Goal: Transaction & Acquisition: Purchase product/service

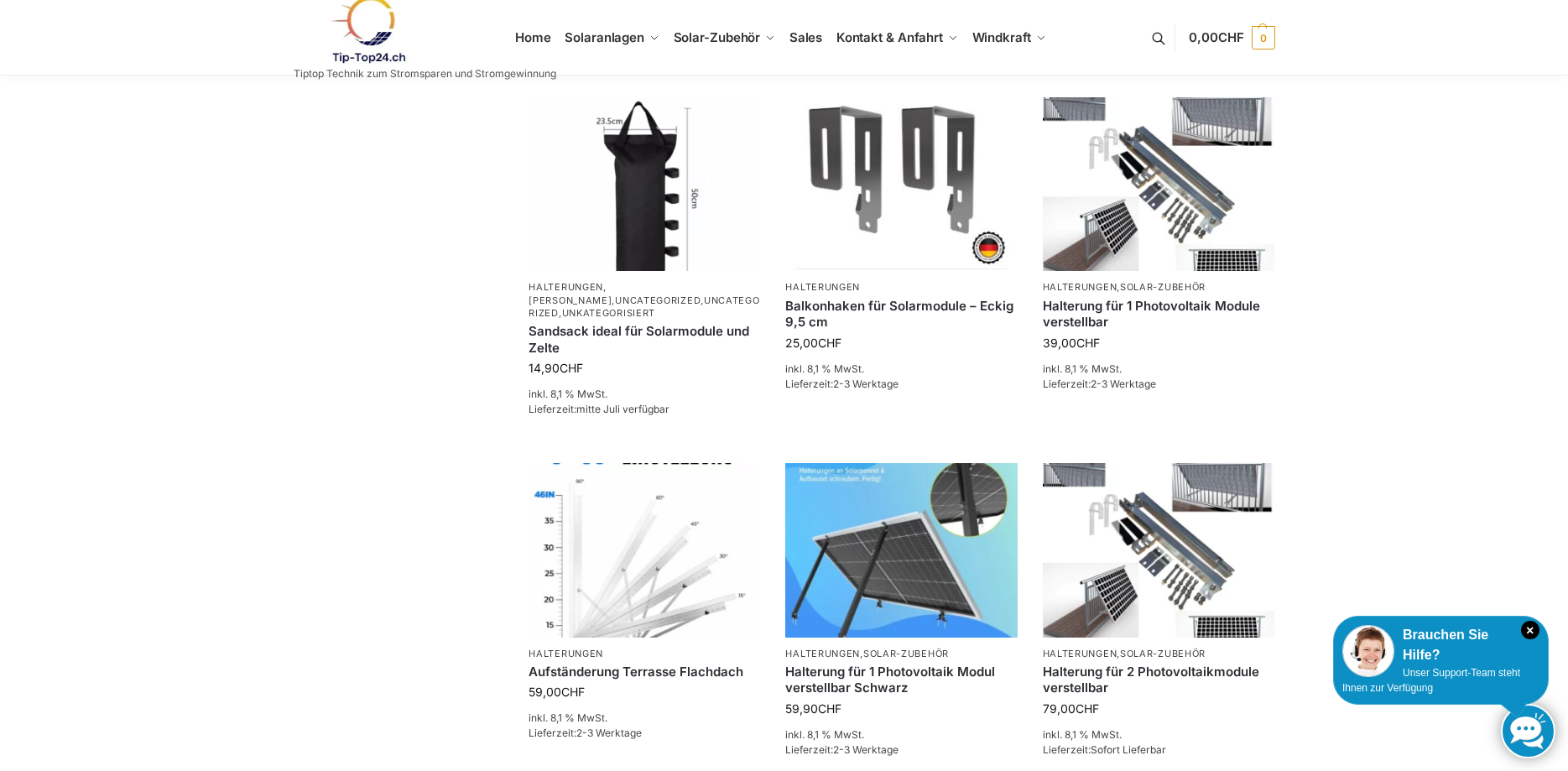
scroll to position [770, 0]
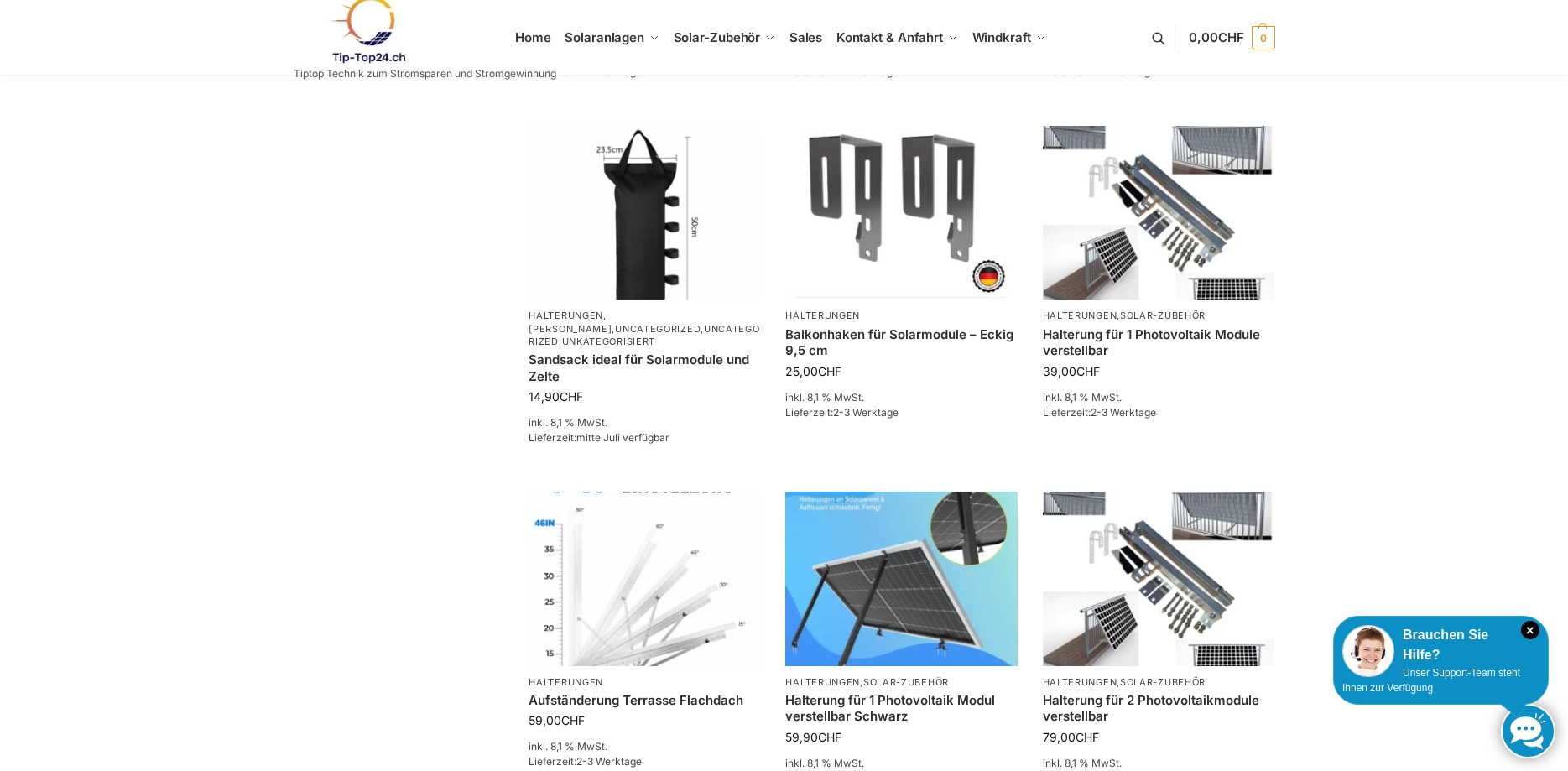
click at [1492, 109] on div "**********" at bounding box center [784, 307] width 1568 height 2004
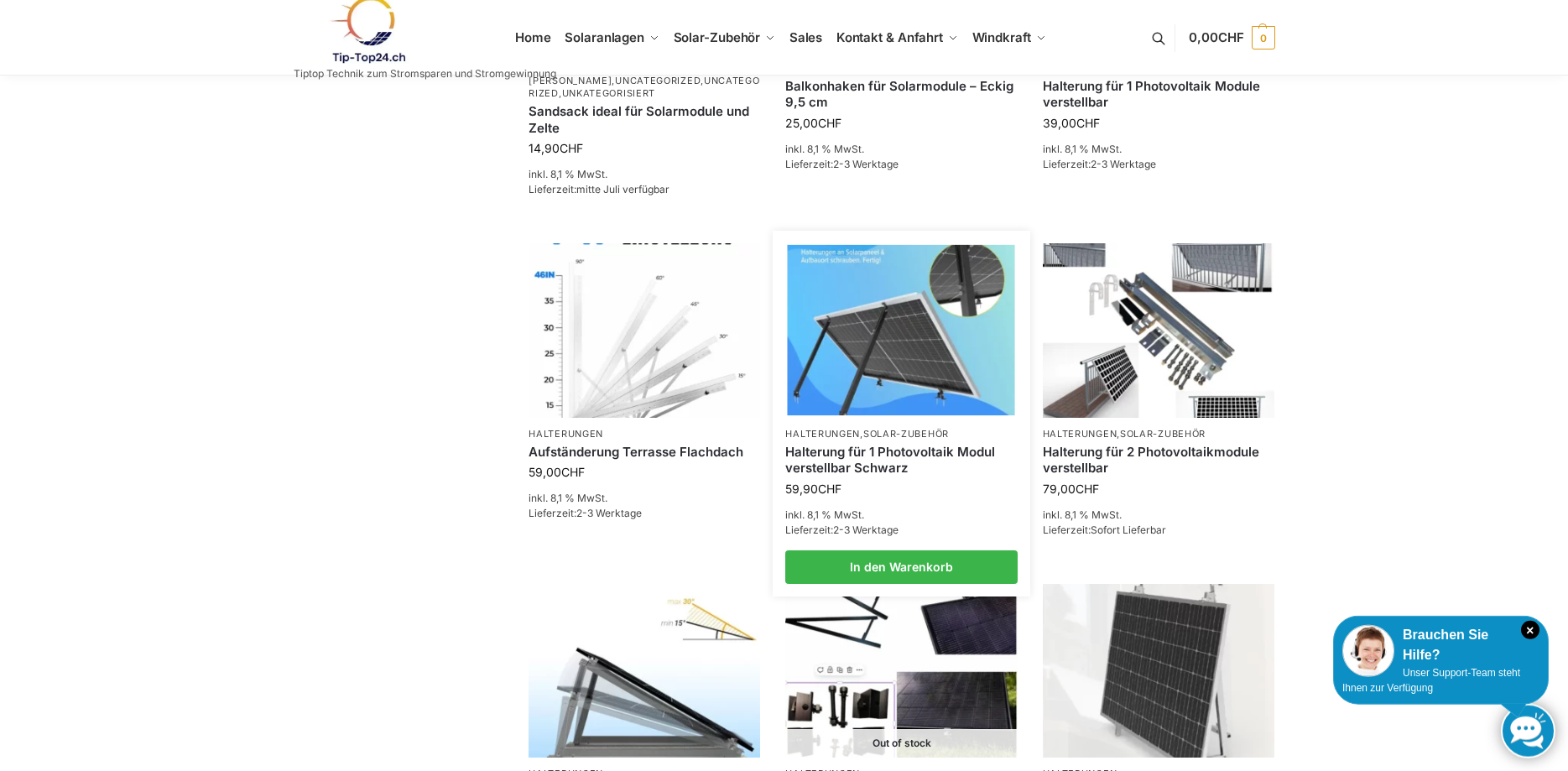
scroll to position [1027, 0]
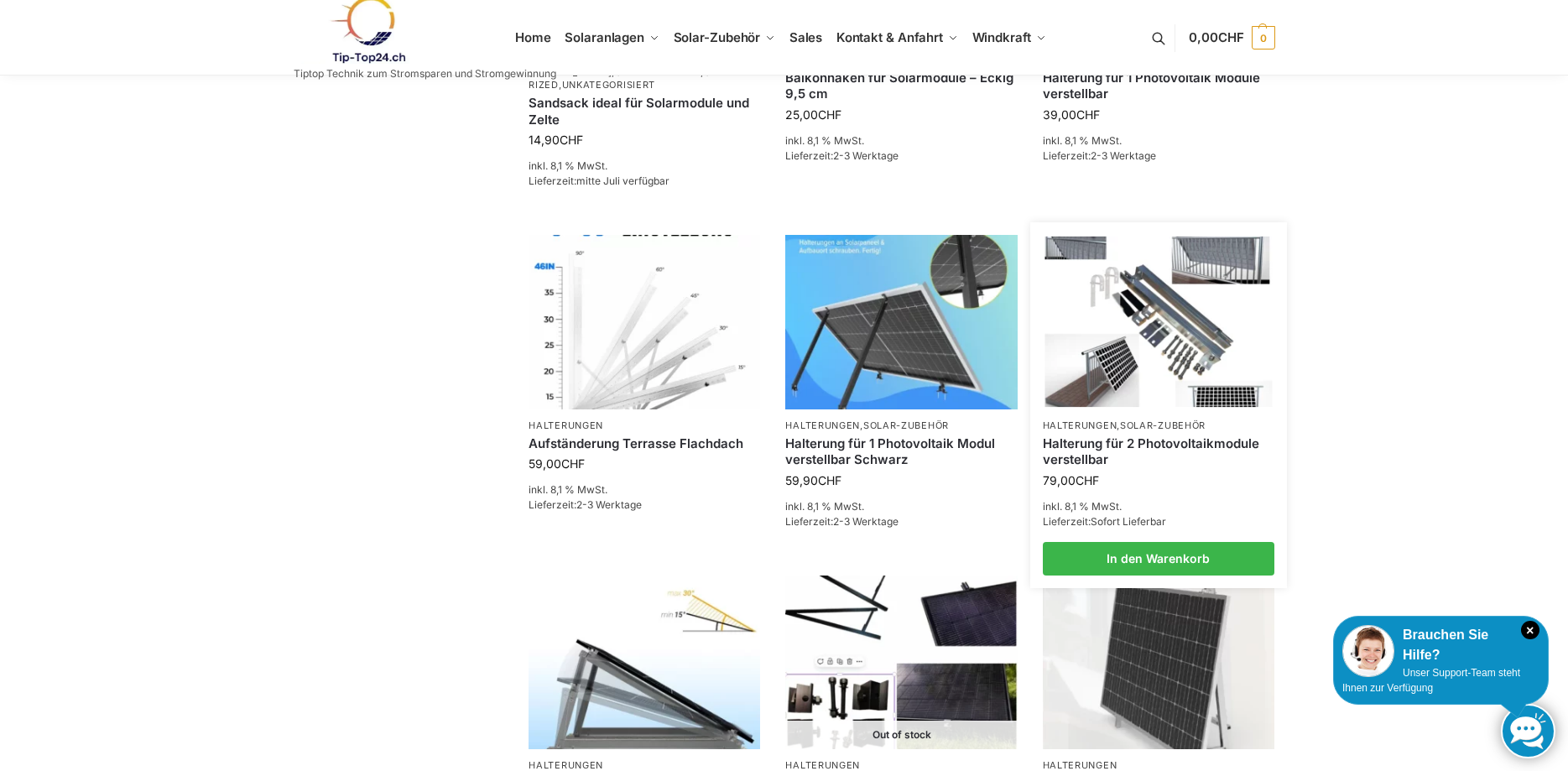
click at [1087, 438] on link "Halterung für 2 Photovoltaikmodule verstellbar" at bounding box center [1158, 452] width 231 height 33
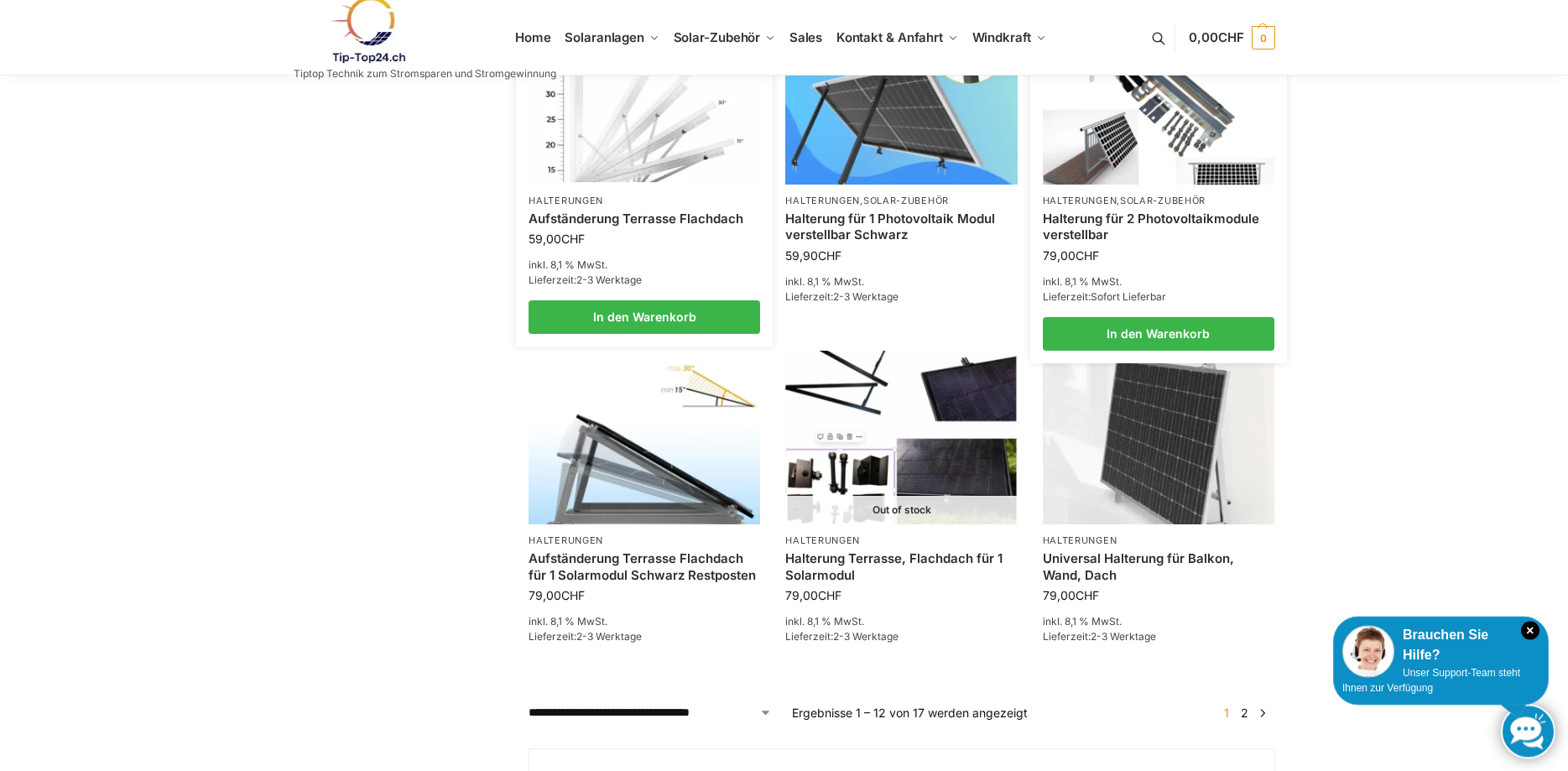
scroll to position [1094, 0]
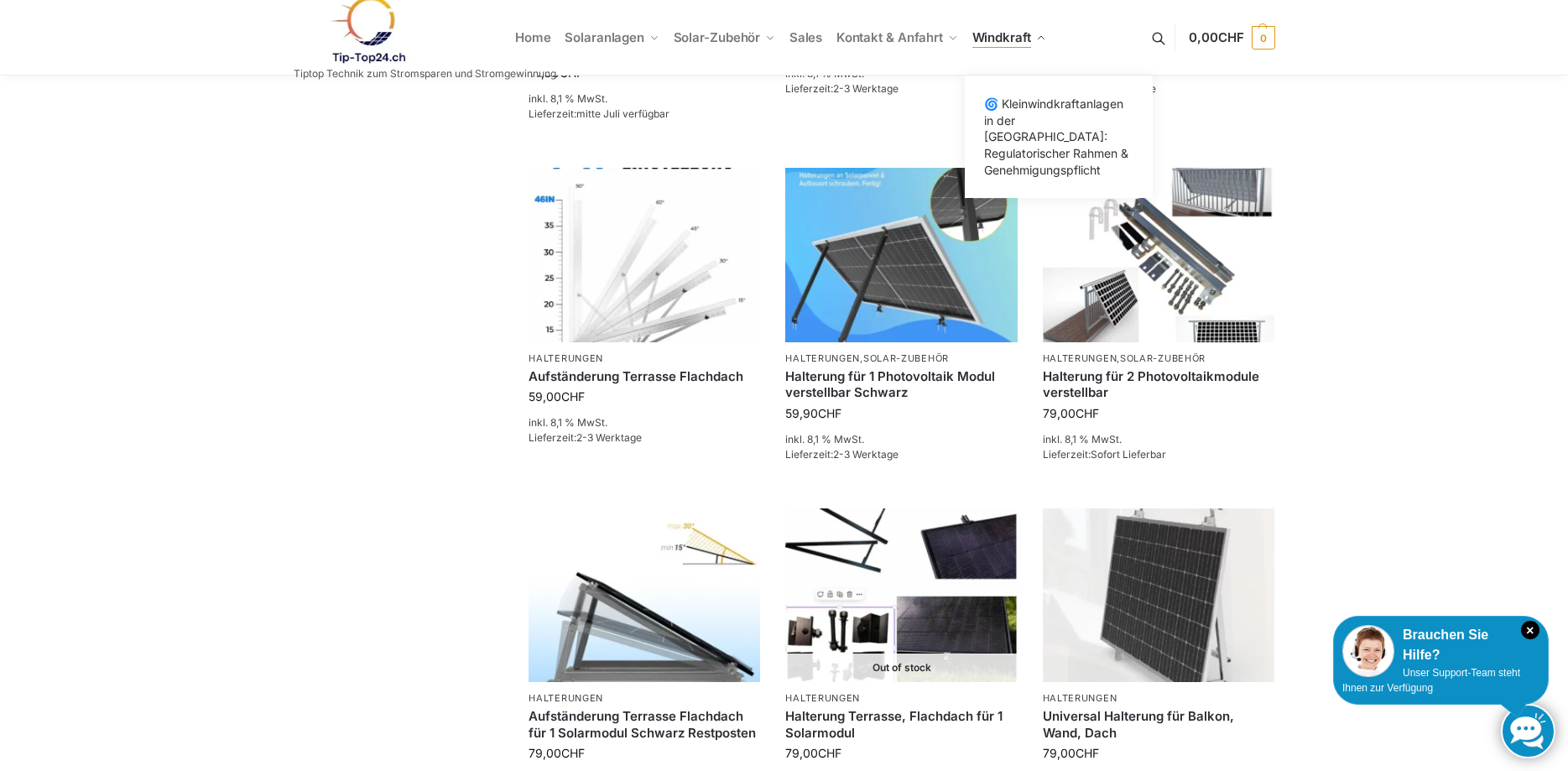
click at [1012, 28] on link "Windkraft" at bounding box center [1009, 37] width 88 height 76
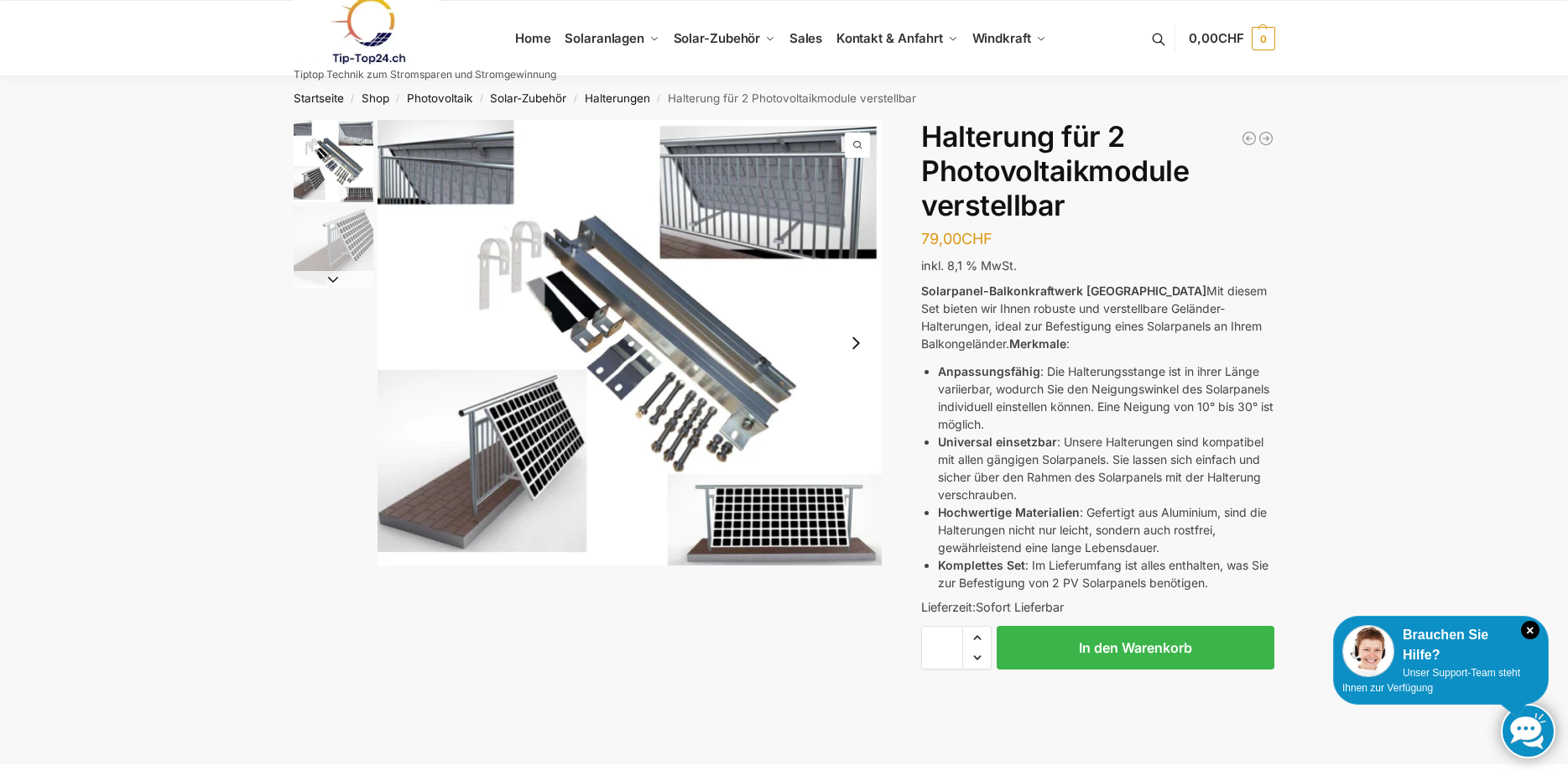
click at [323, 253] on img "2 / 2" at bounding box center [333, 245] width 80 height 80
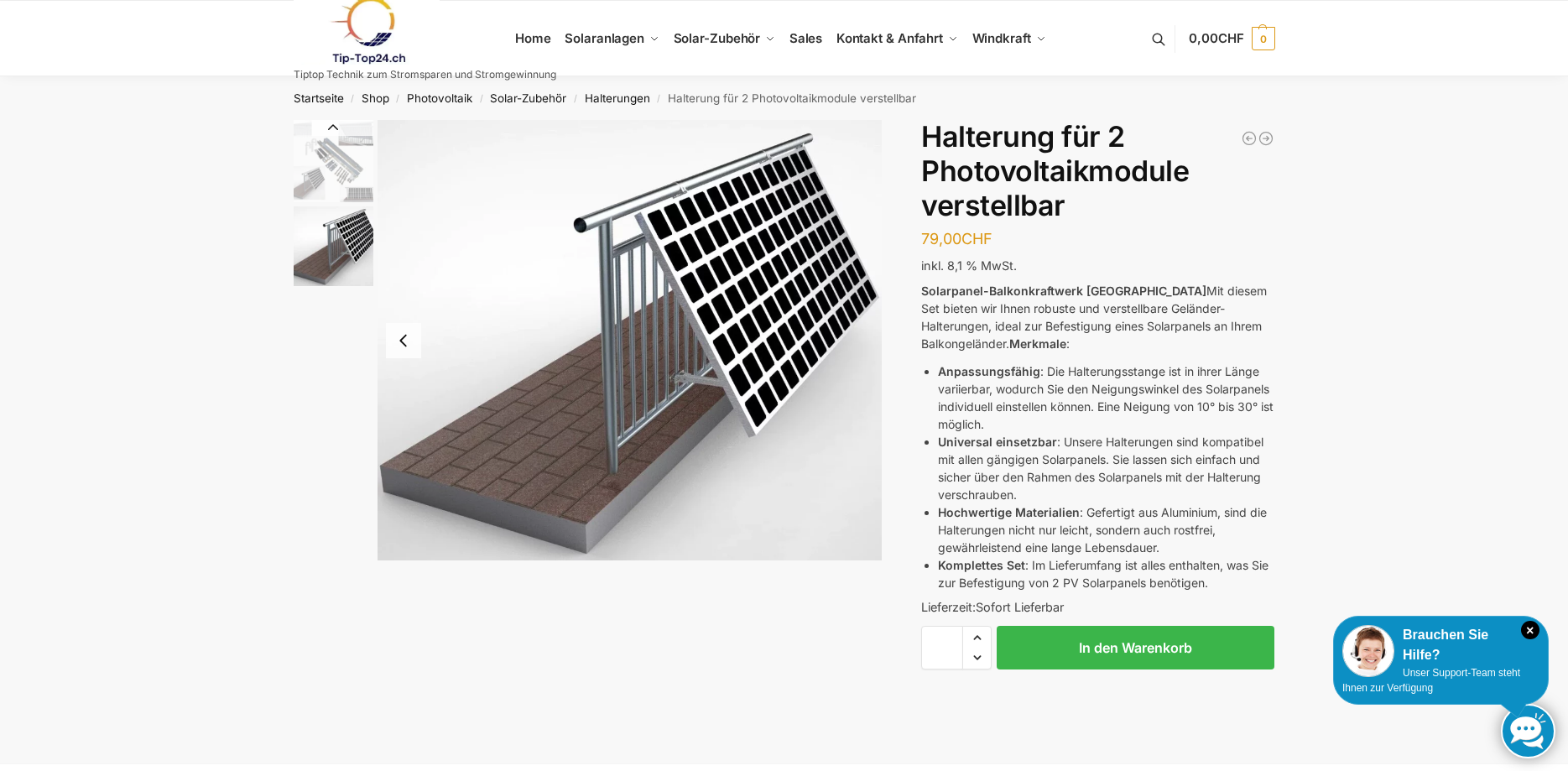
click at [310, 170] on img "1 / 2" at bounding box center [333, 161] width 80 height 82
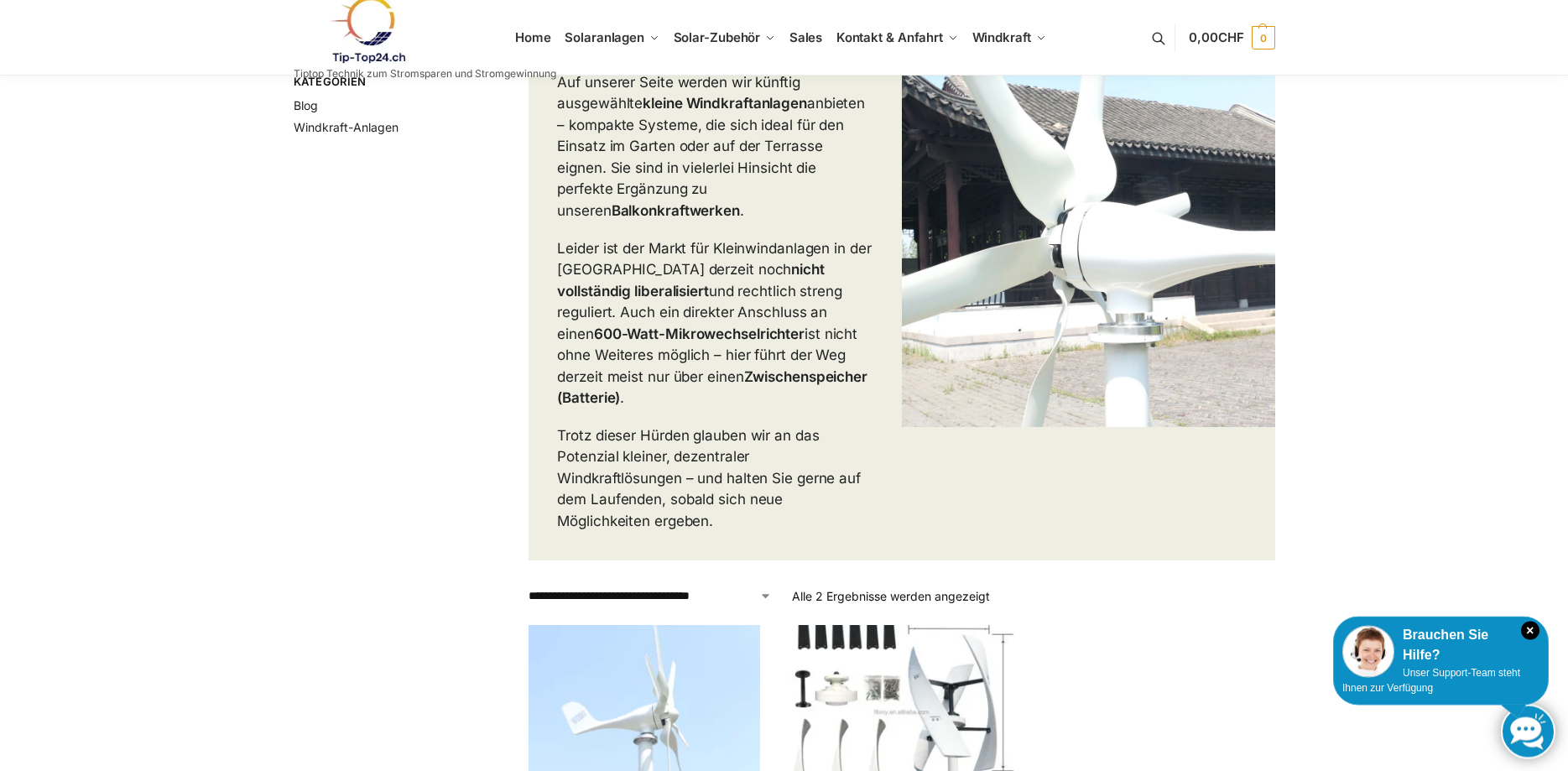
scroll to position [342, 0]
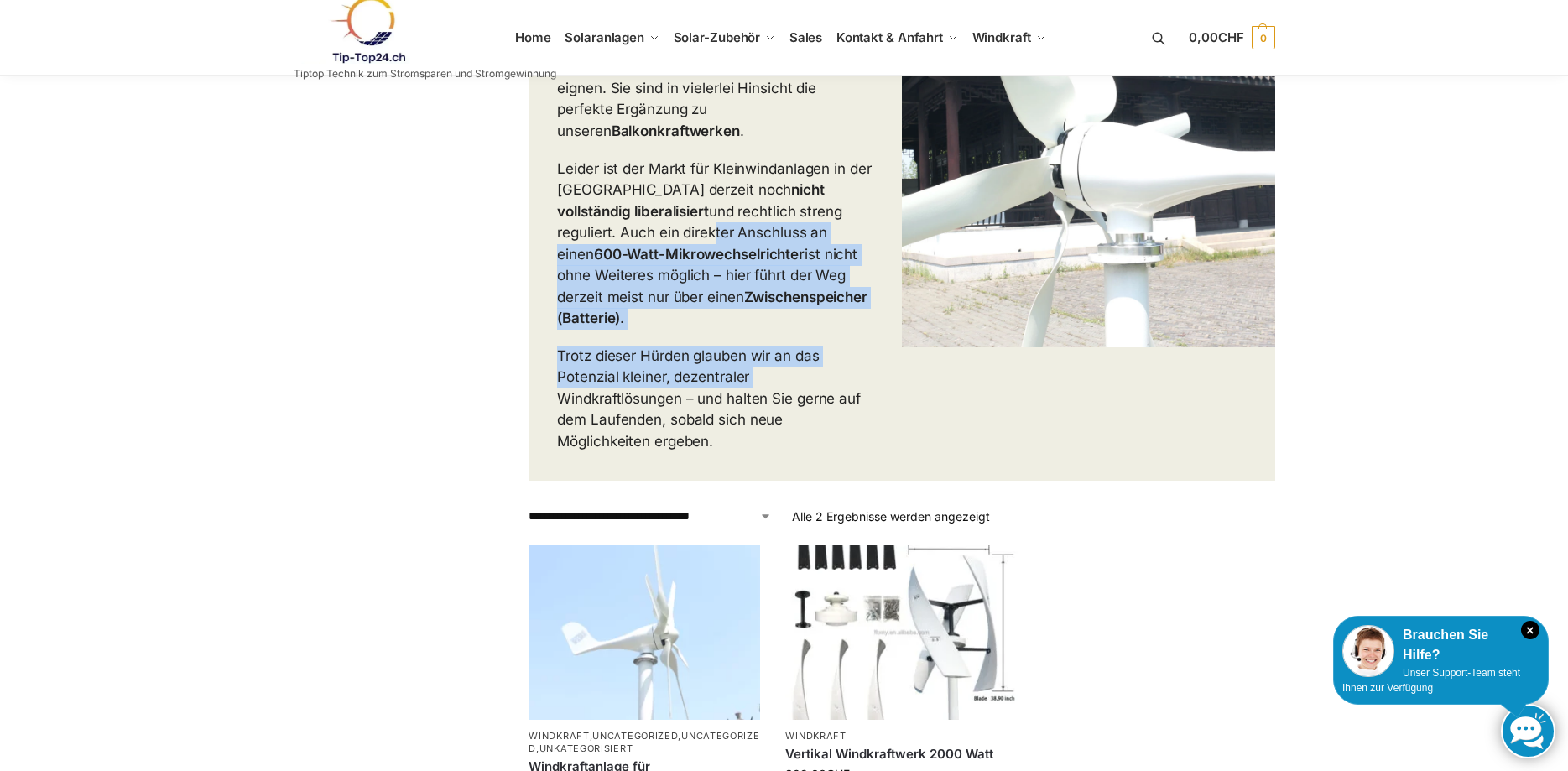
drag, startPoint x: 609, startPoint y: 238, endPoint x: 780, endPoint y: 355, distance: 207.2
click at [780, 355] on div "Die Kraft des Windes nutzt der Mensch seit Jahrtausenden – sei es durch Windmüh…" at bounding box center [715, 161] width 374 height 641
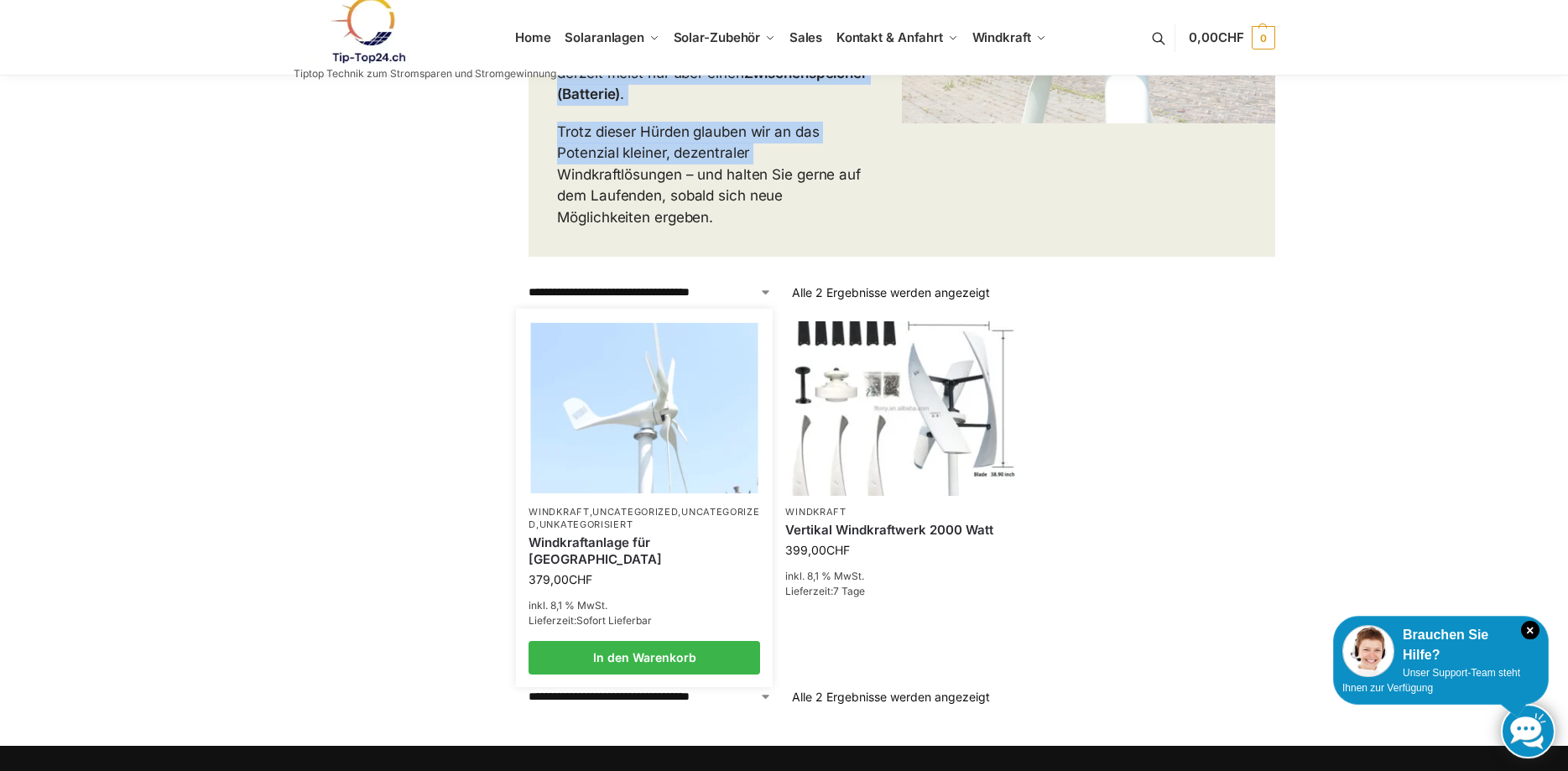
scroll to position [599, 0]
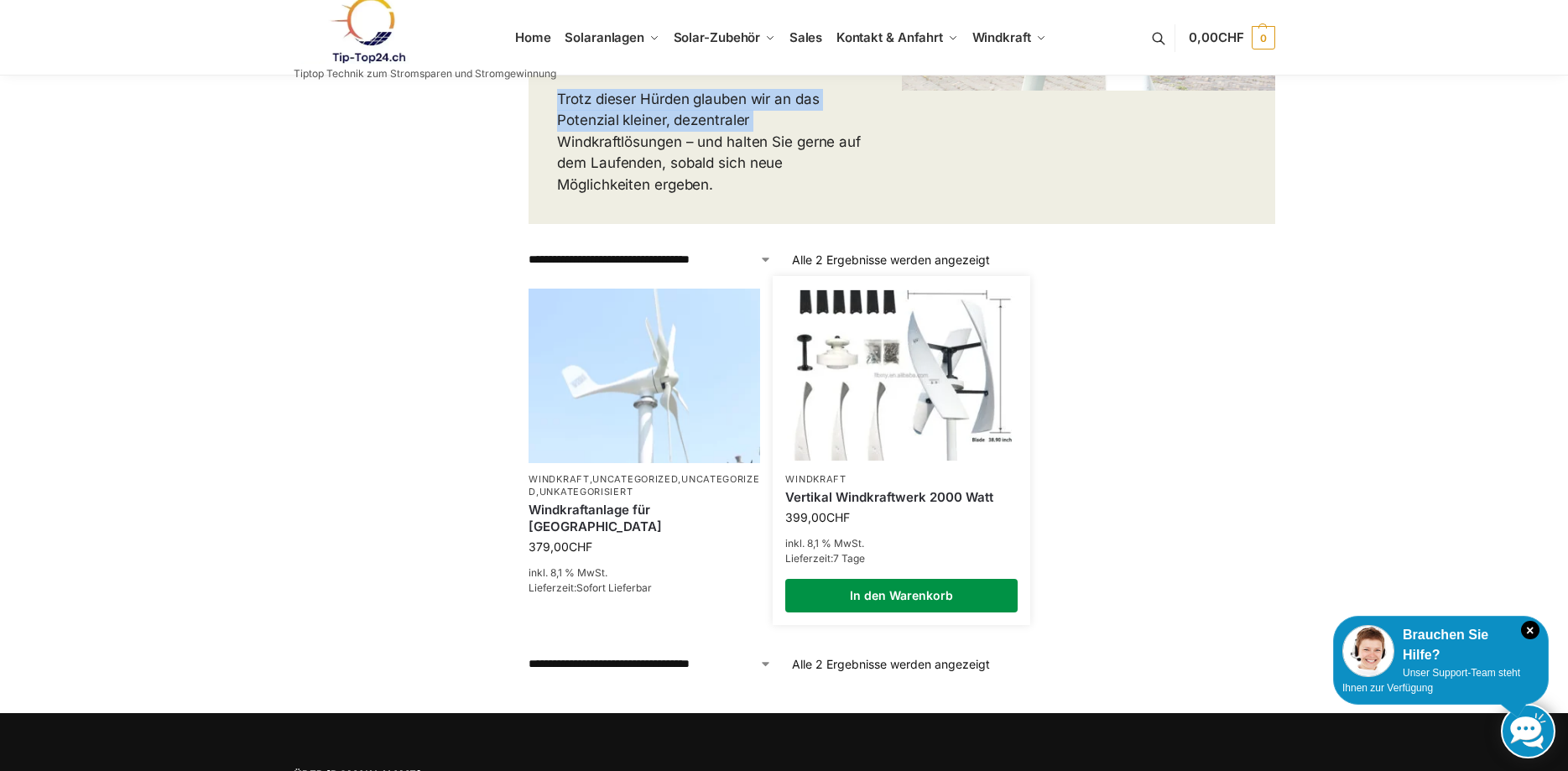
click at [853, 579] on link "In den Warenkorb" at bounding box center [900, 596] width 231 height 34
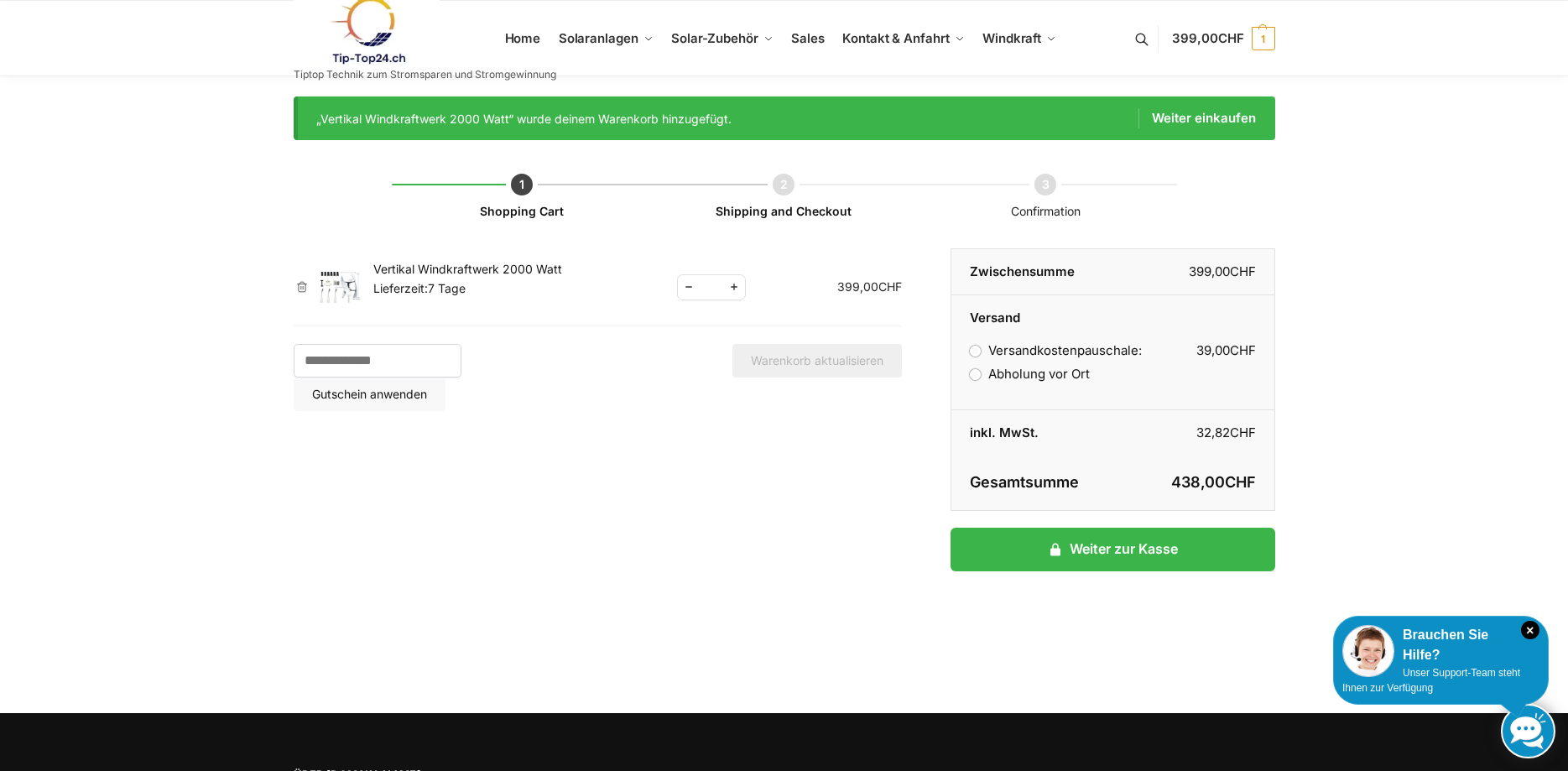
click at [510, 266] on link "Vertikal Windkraftwerk 2000 Watt" at bounding box center [467, 268] width 188 height 14
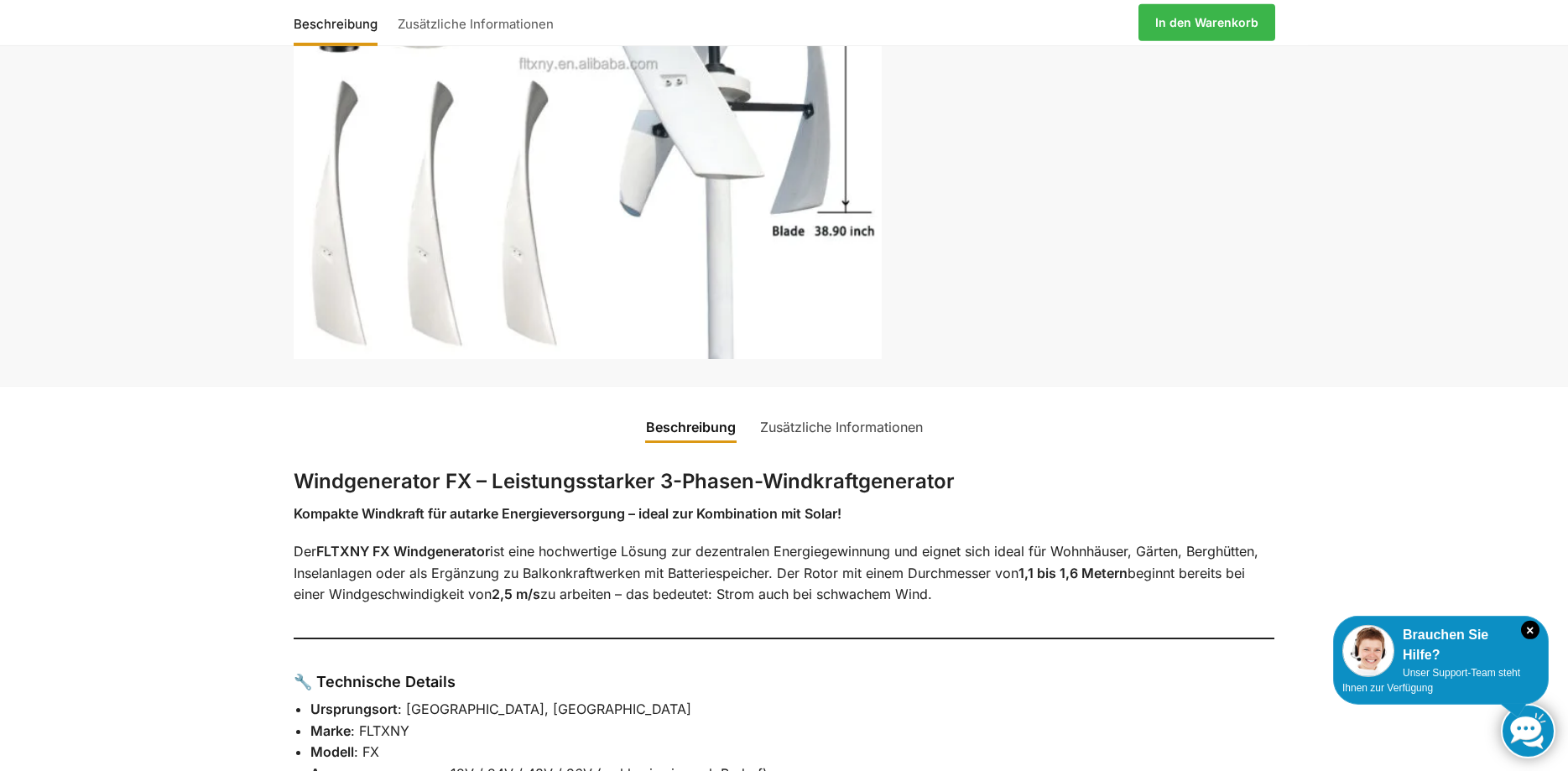
scroll to position [428, 0]
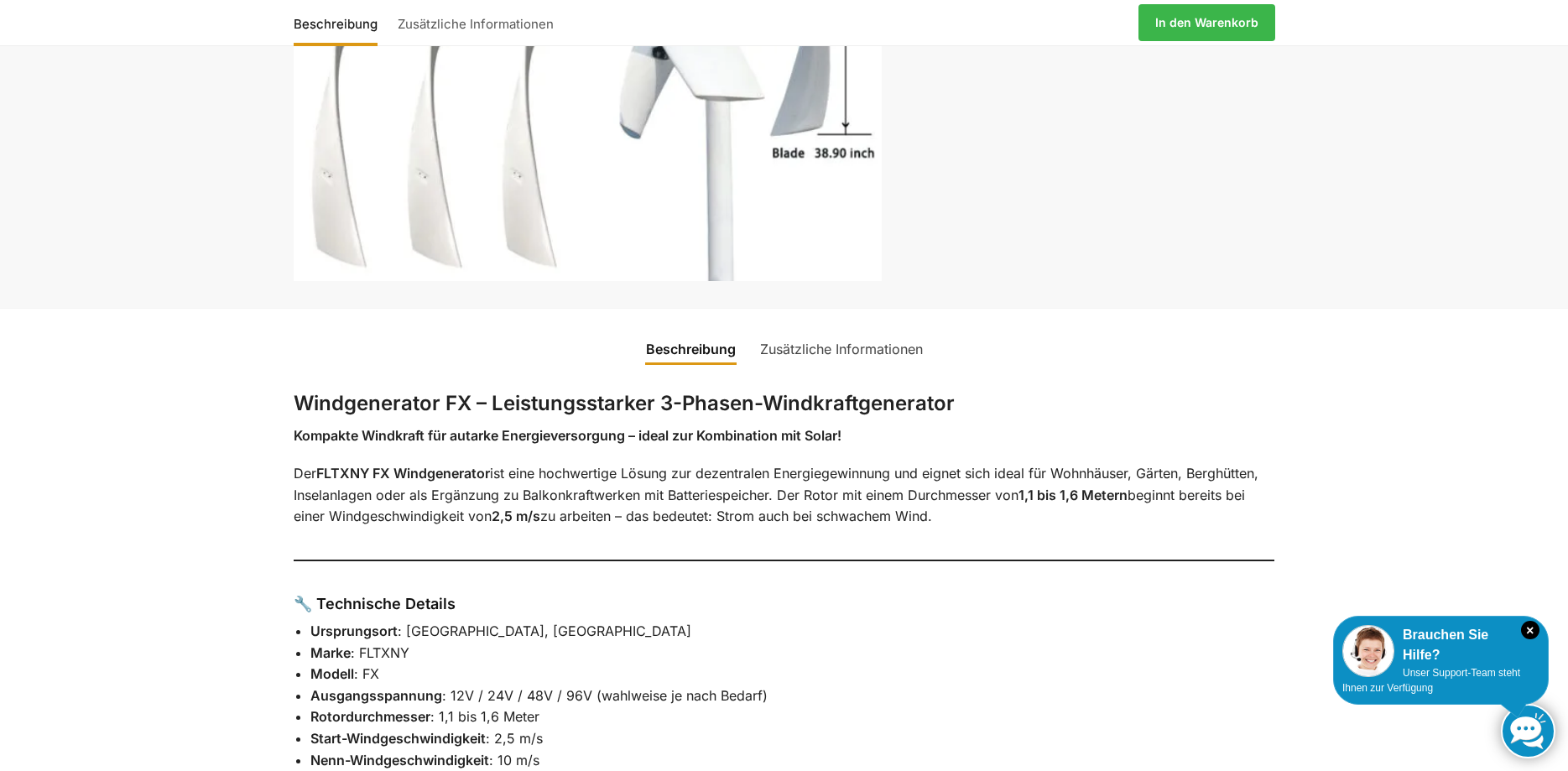
drag, startPoint x: 448, startPoint y: 502, endPoint x: 977, endPoint y: 526, distance: 529.5
click at [977, 526] on p "Der FLTXNY FX Windgenerator ist eine hochwertige Lösung zur dezentralen Energie…" at bounding box center [784, 495] width 982 height 65
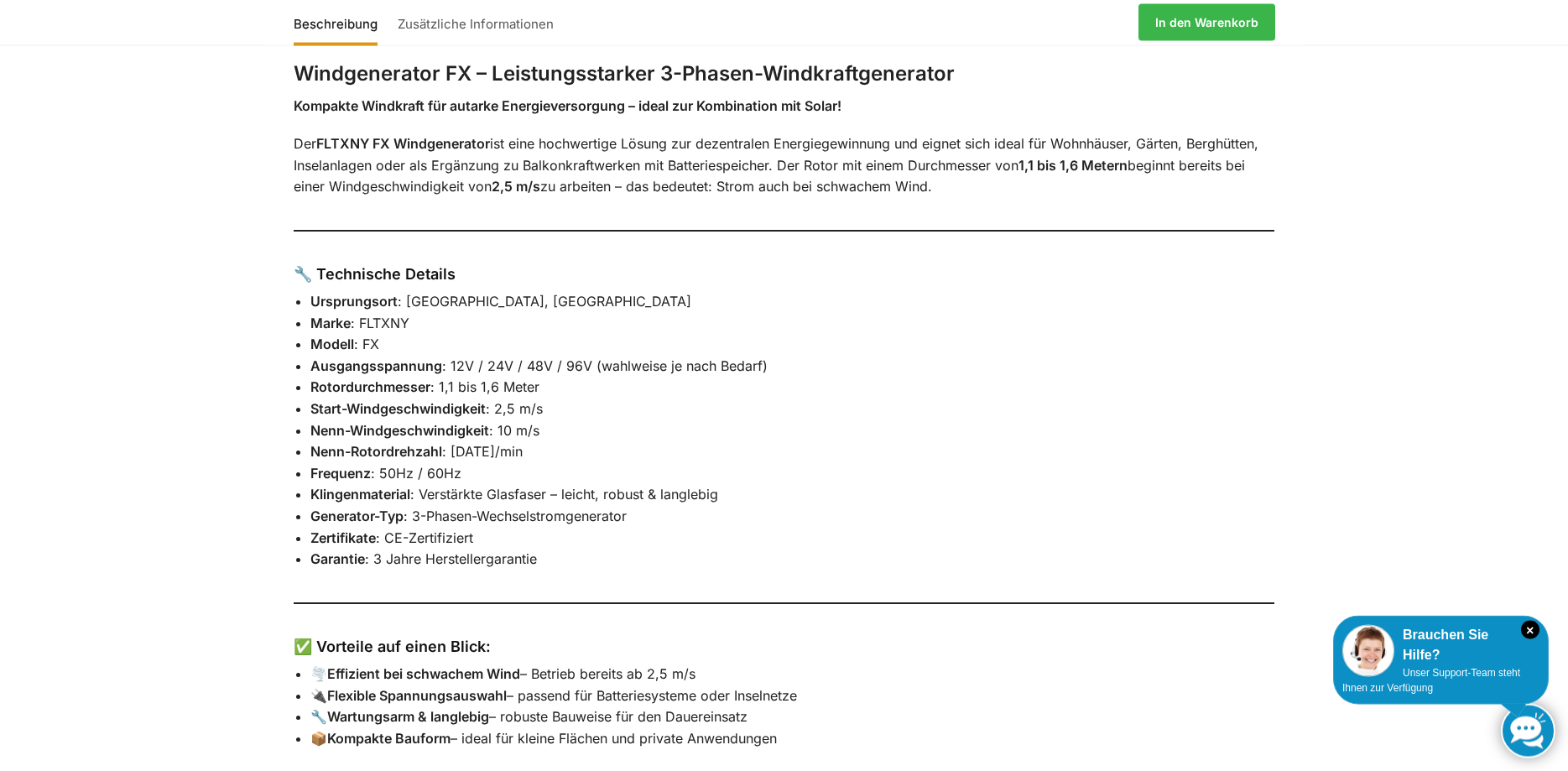
scroll to position [855, 0]
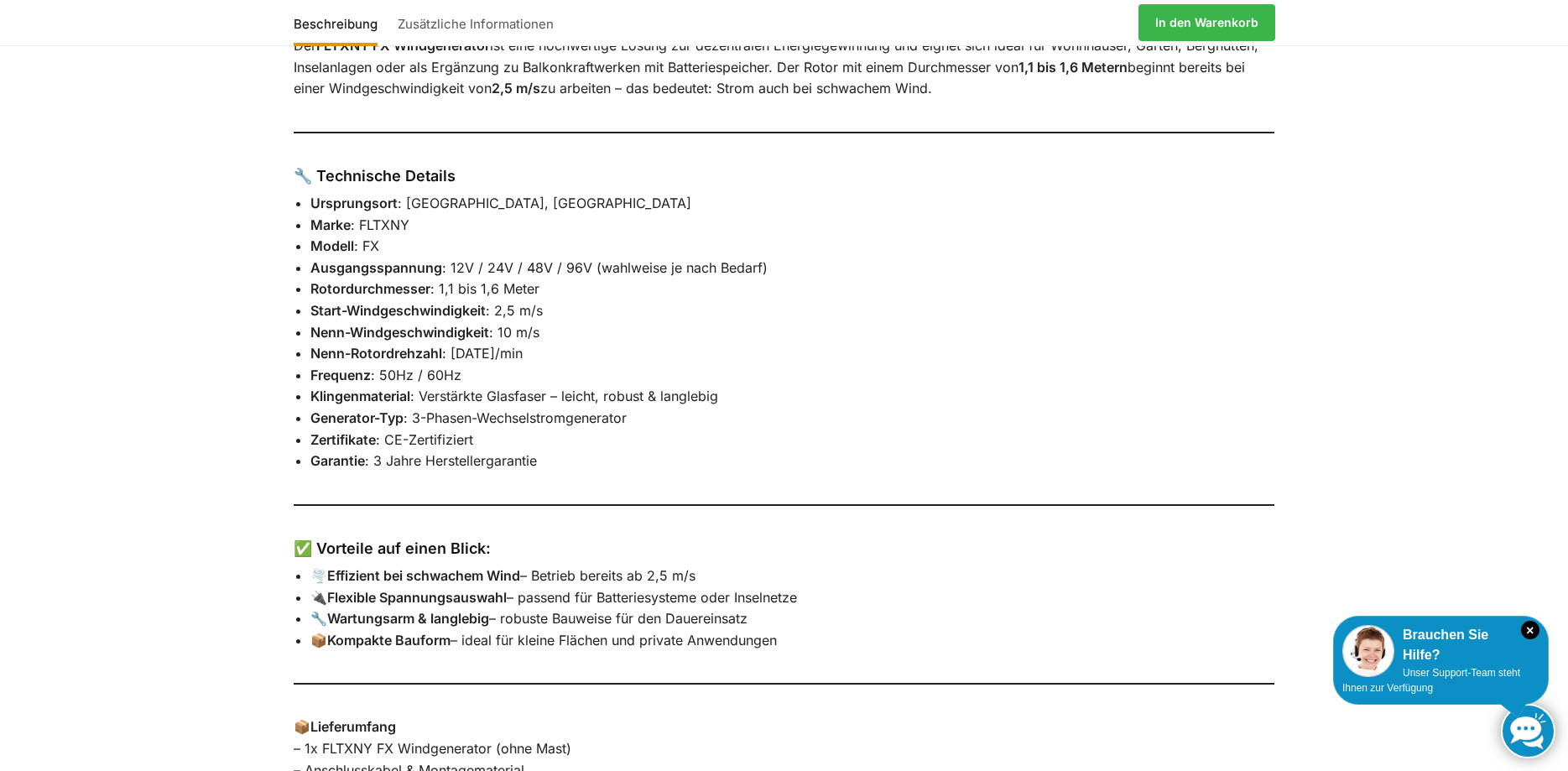
click at [440, 277] on li "Ausgangsspannung : 12V / 24V / 48V / 96V (wahlweise je nach Bedarf)" at bounding box center [792, 268] width 965 height 22
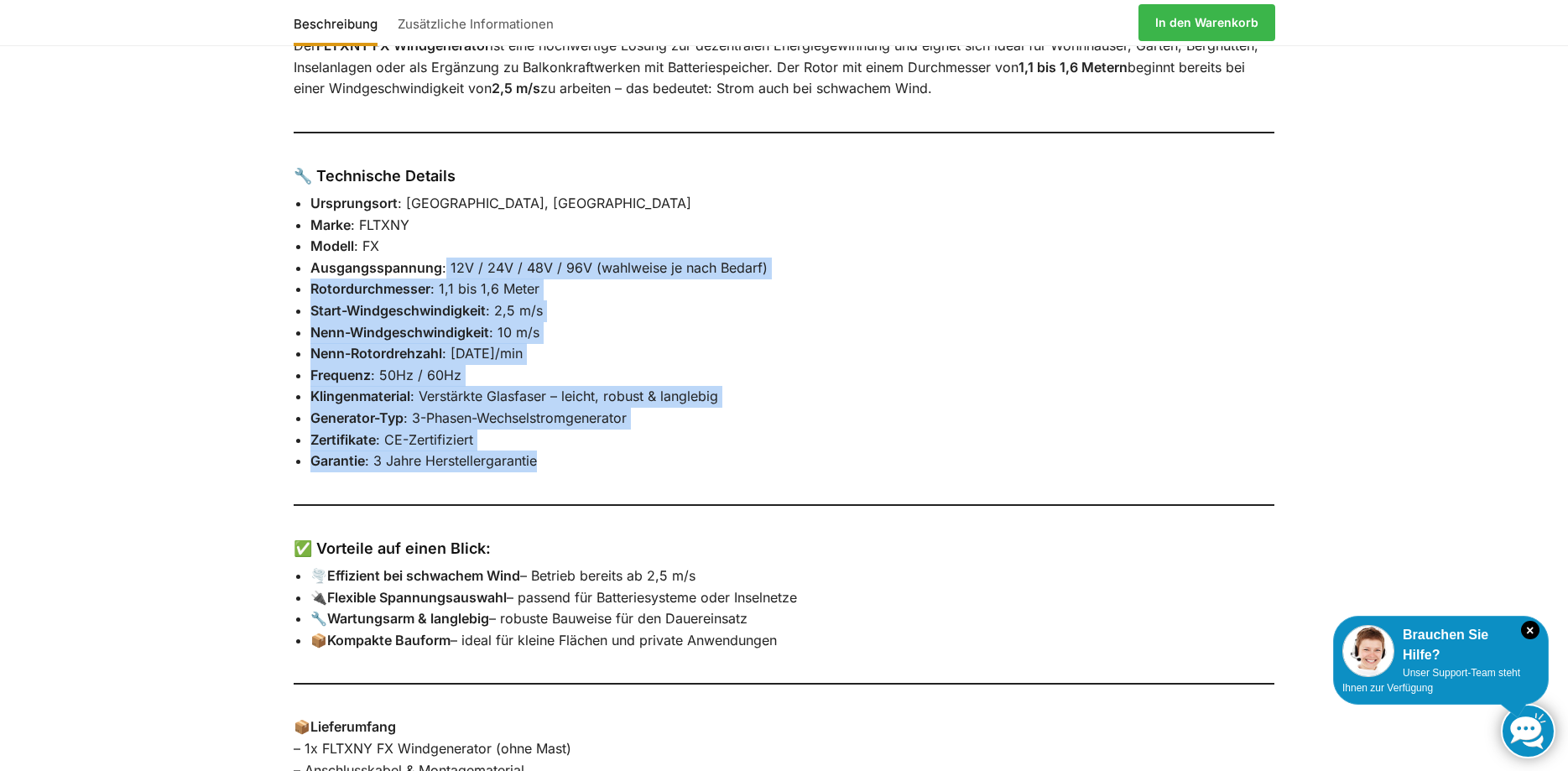
drag, startPoint x: 446, startPoint y: 270, endPoint x: 691, endPoint y: 469, distance: 315.6
click at [691, 469] on ul "Ursprungsort : [GEOGRAPHIC_DATA], [GEOGRAPHIC_DATA] Marke : FLTXNY Modell : FX …" at bounding box center [792, 333] width 965 height 279
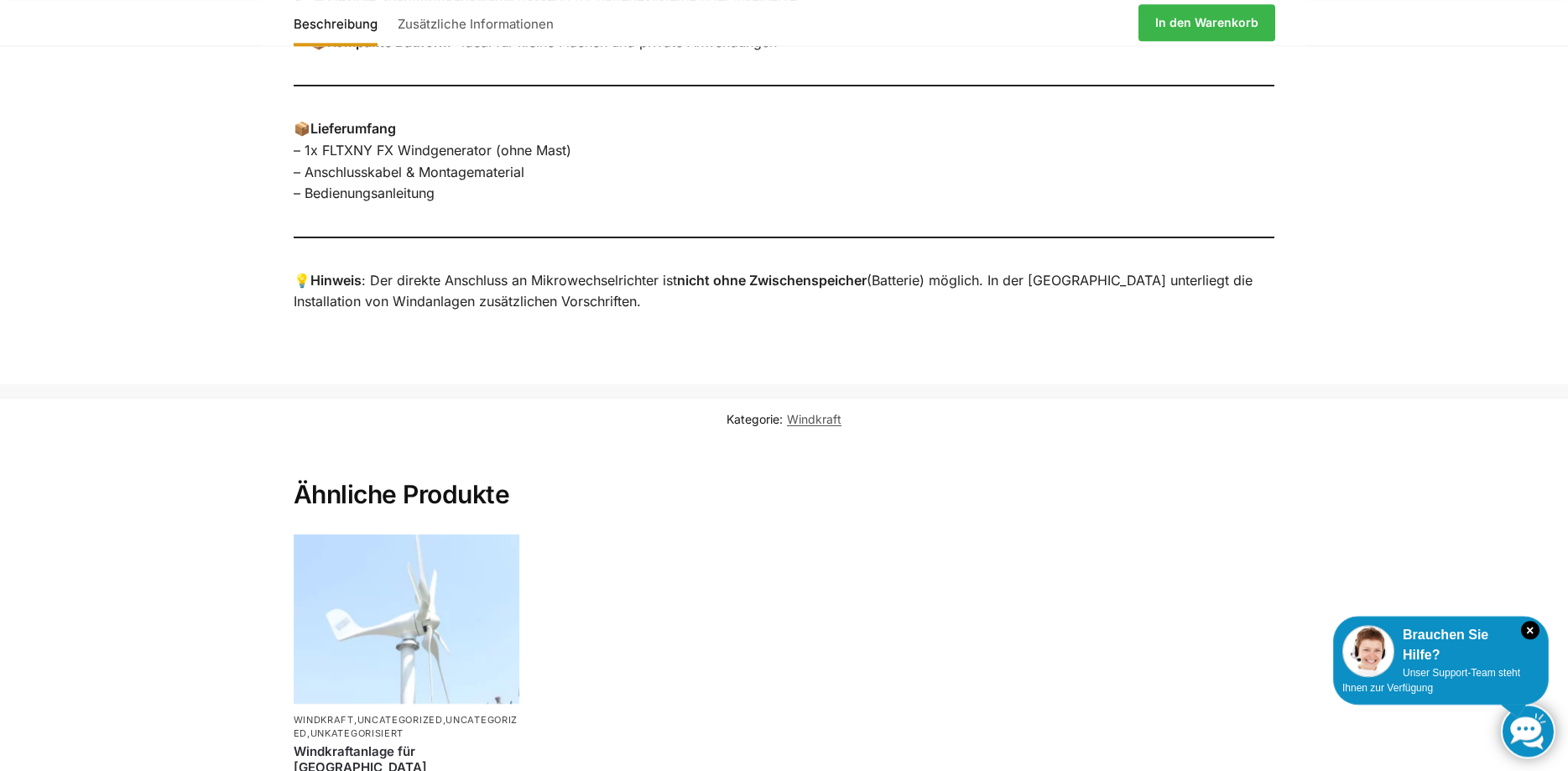
scroll to position [1455, 0]
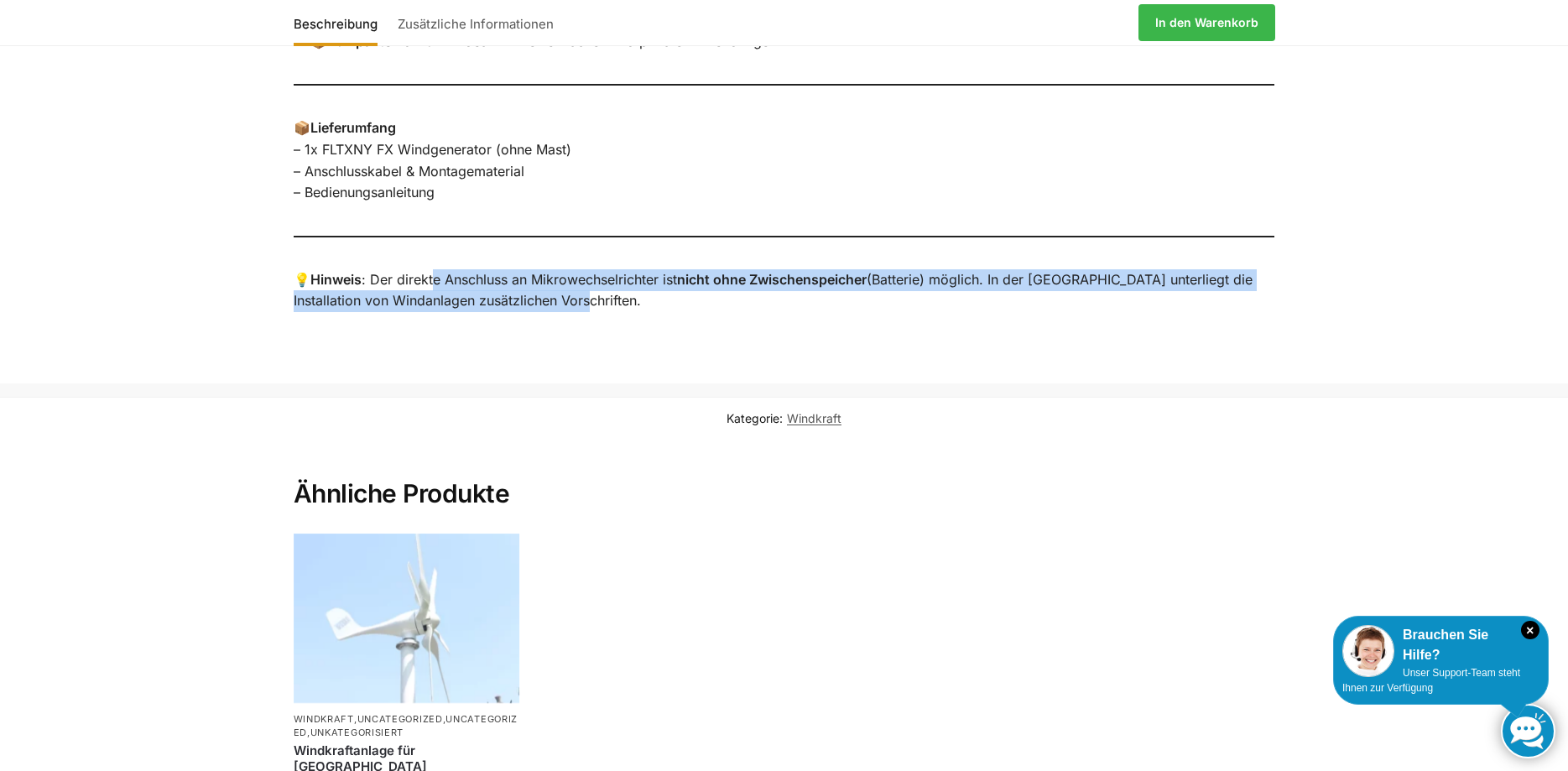
drag, startPoint x: 437, startPoint y: 273, endPoint x: 915, endPoint y: 334, distance: 481.9
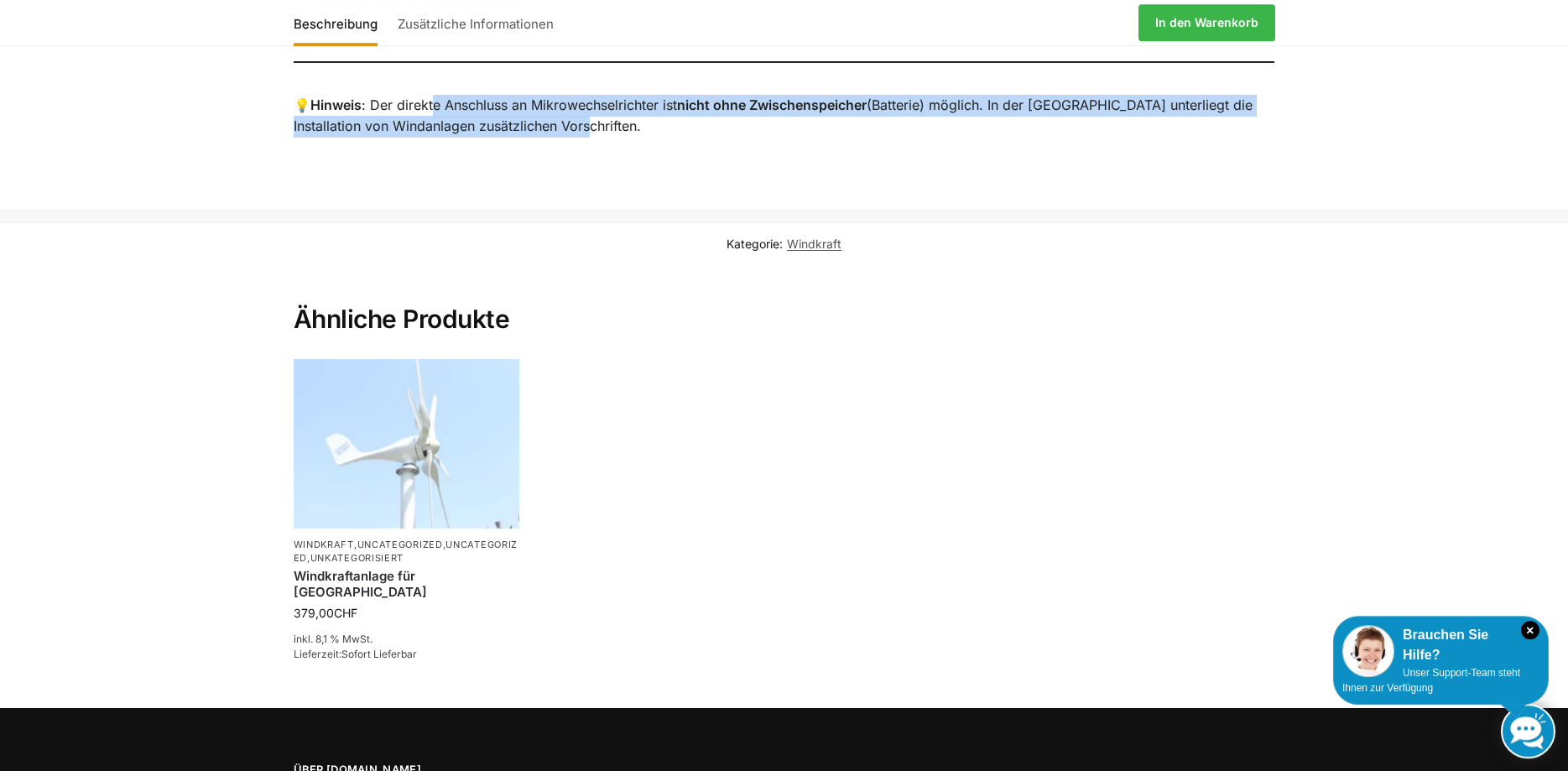
scroll to position [1465, 0]
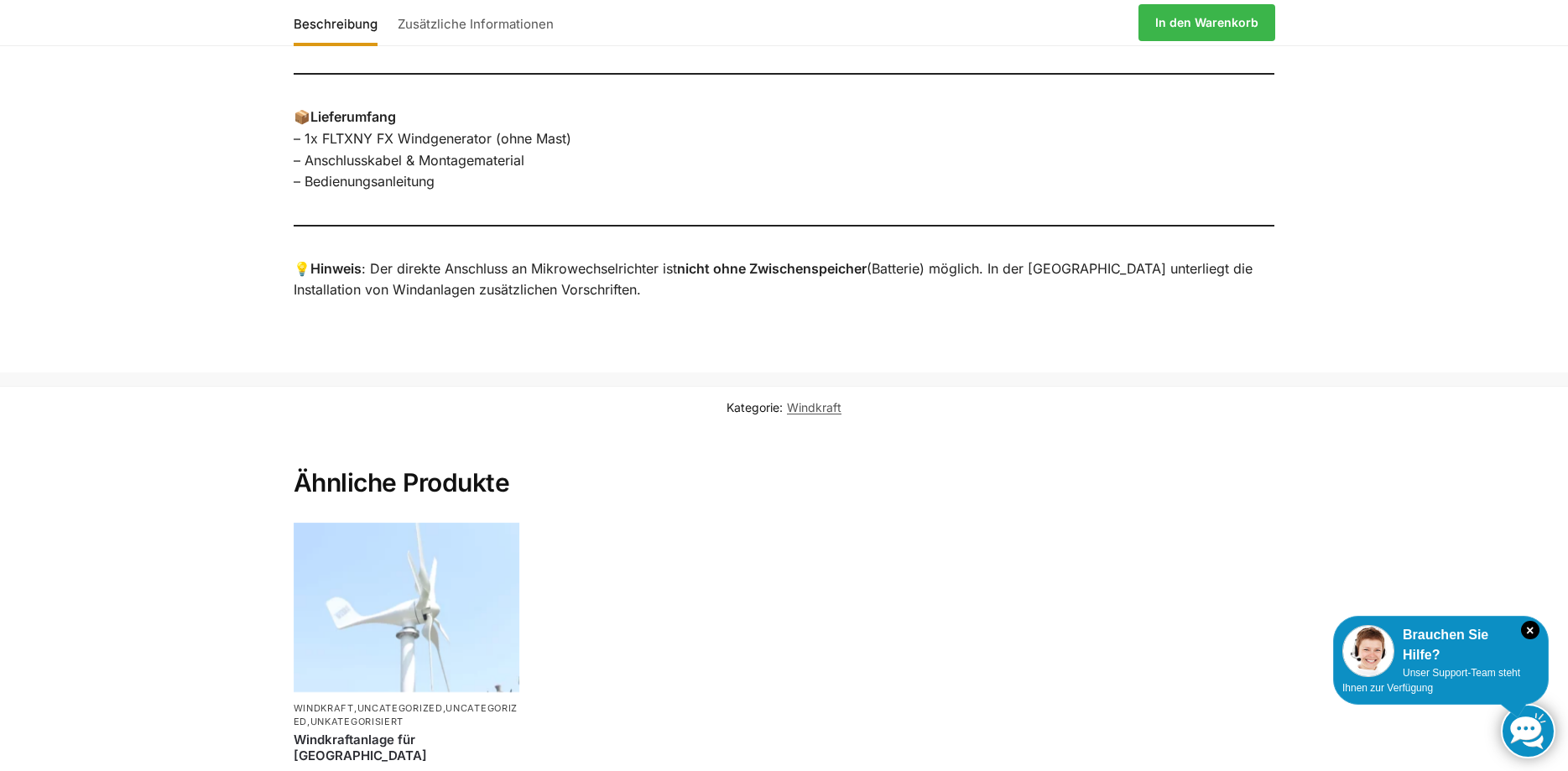
drag, startPoint x: 590, startPoint y: 305, endPoint x: 586, endPoint y: 319, distance: 14.6
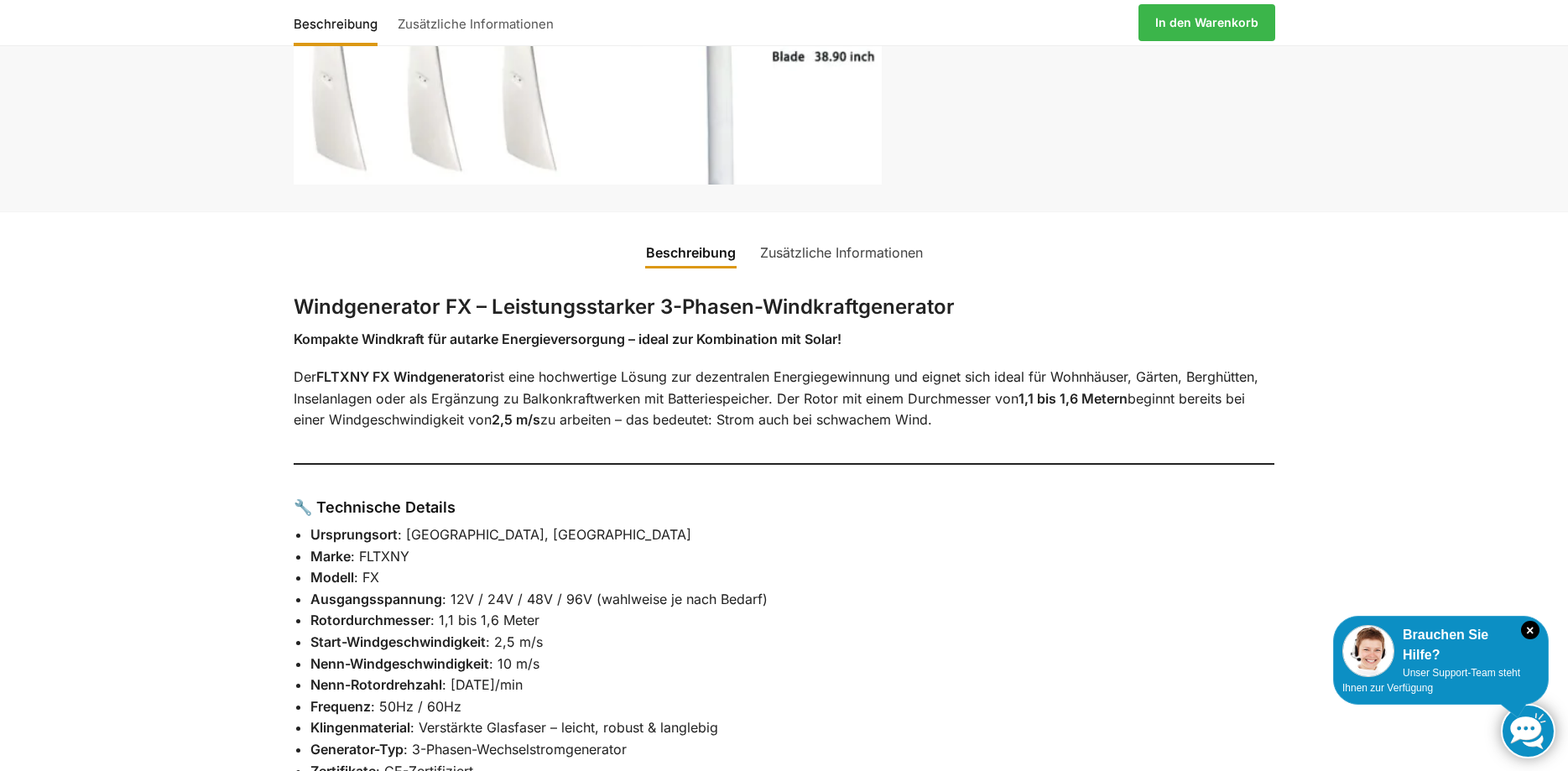
scroll to position [96, 0]
